Goal: Find specific fact: Find specific fact

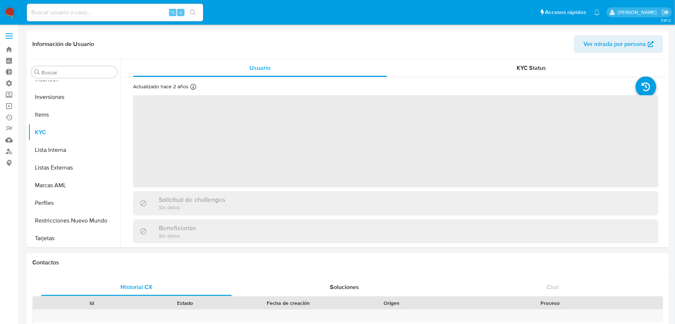
scroll to position [381, 0]
click at [124, 11] on input at bounding box center [115, 13] width 176 height 10
type input "ericmal"
select select "10"
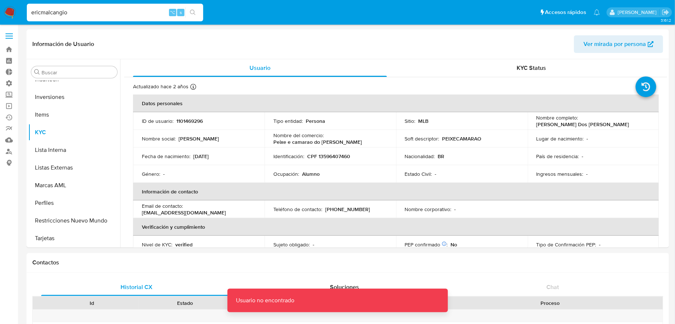
click at [70, 15] on input "ericmalcangio" at bounding box center [115, 13] width 176 height 10
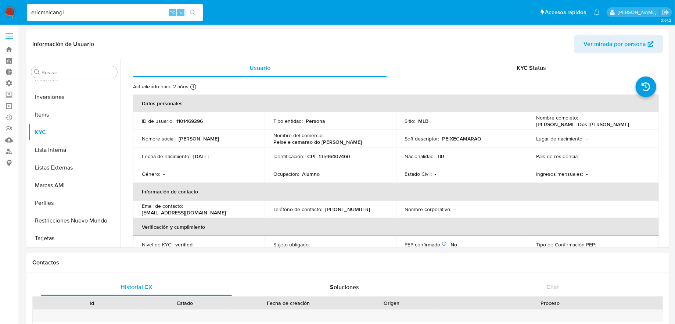
type input "ericmalcangi"
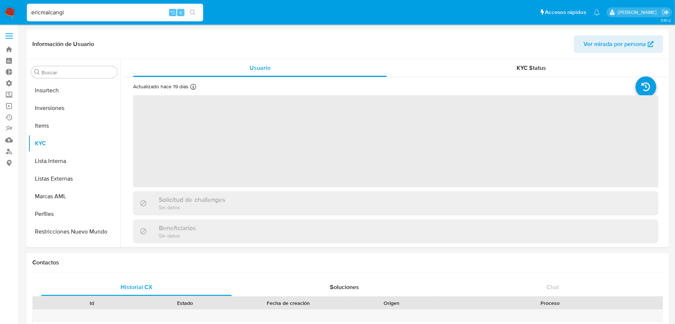
scroll to position [381, 0]
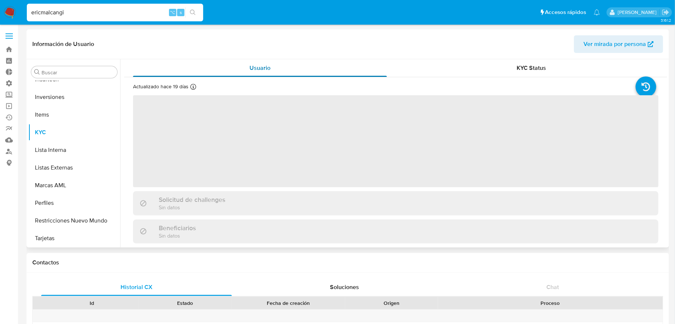
select select "10"
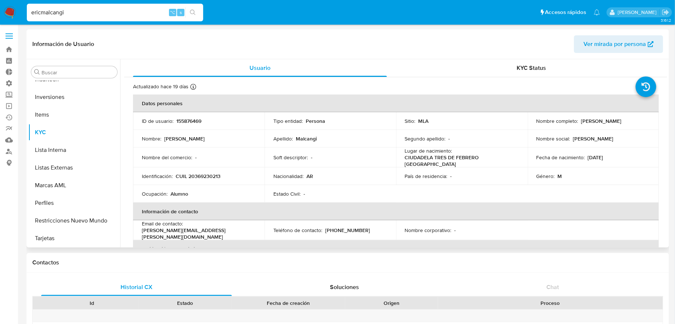
click at [199, 116] on td "ID de usuario : 155876469" at bounding box center [199, 121] width 132 height 18
click at [194, 120] on p "155876469" at bounding box center [188, 121] width 25 height 7
copy p "155876469"
